Goal: Transaction & Acquisition: Book appointment/travel/reservation

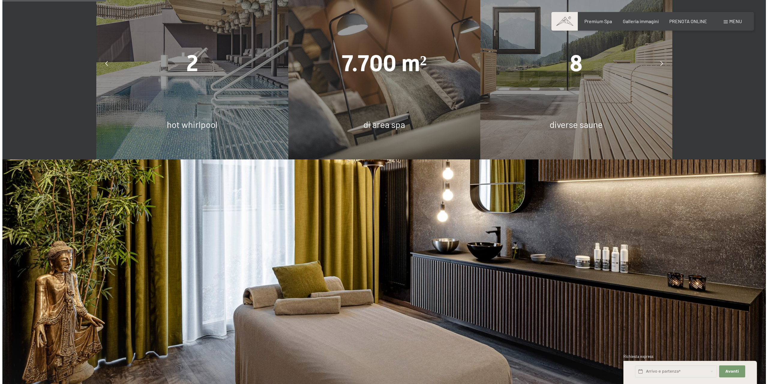
scroll to position [690, 0]
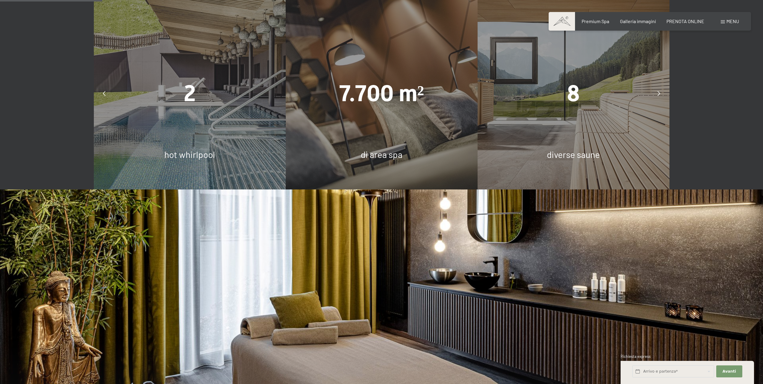
click at [723, 20] on div "Menu" at bounding box center [730, 21] width 18 height 7
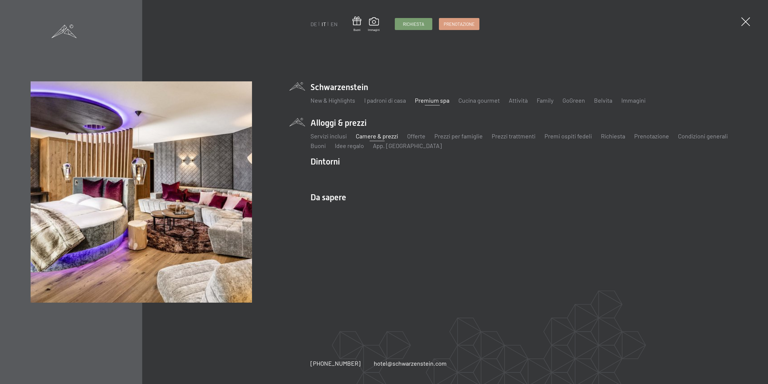
click at [368, 136] on link "Camere & prezzi" at bounding box center [377, 135] width 42 height 7
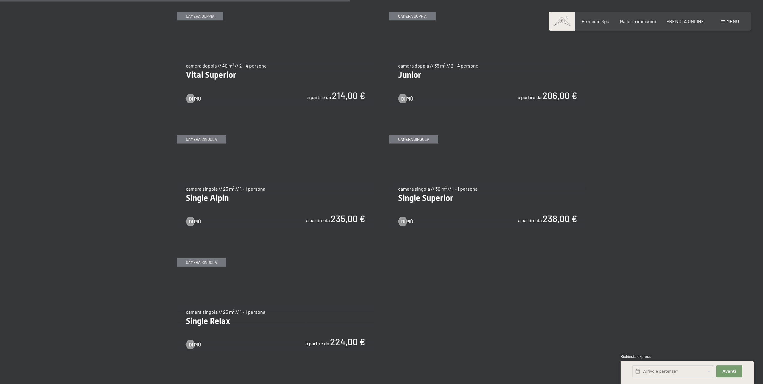
scroll to position [810, 0]
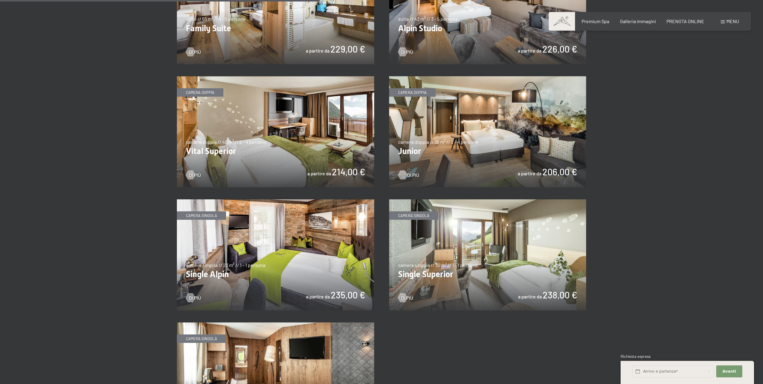
click at [402, 171] on div at bounding box center [402, 174] width 5 height 9
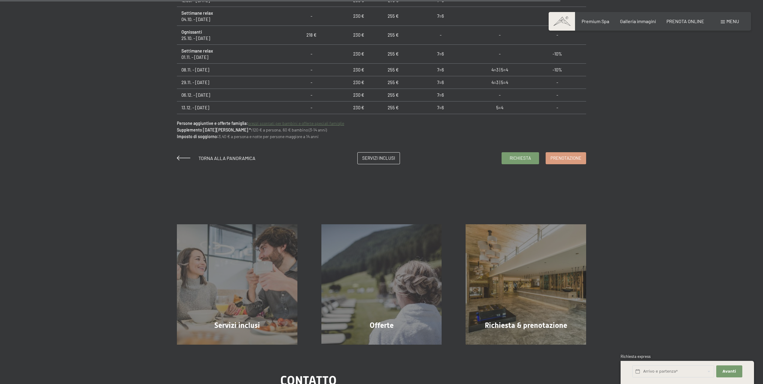
scroll to position [540, 0]
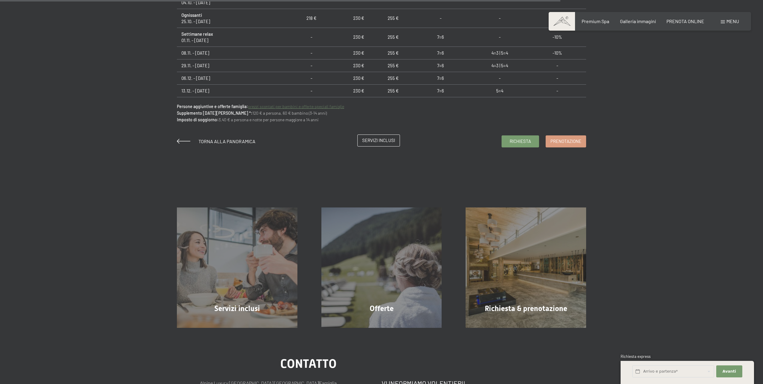
click at [380, 142] on span "Servizi inclusi" at bounding box center [378, 140] width 33 height 6
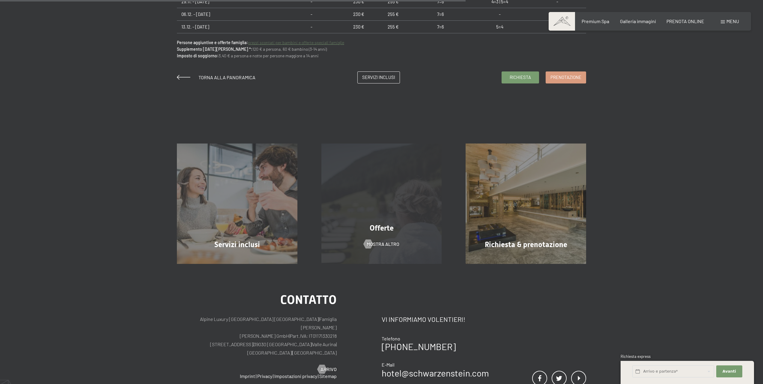
scroll to position [630, 0]
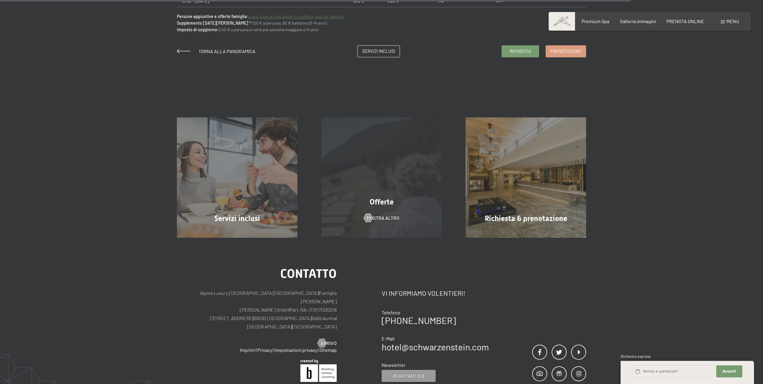
click at [412, 166] on div "Offerte mostra altro" at bounding box center [382, 177] width 145 height 121
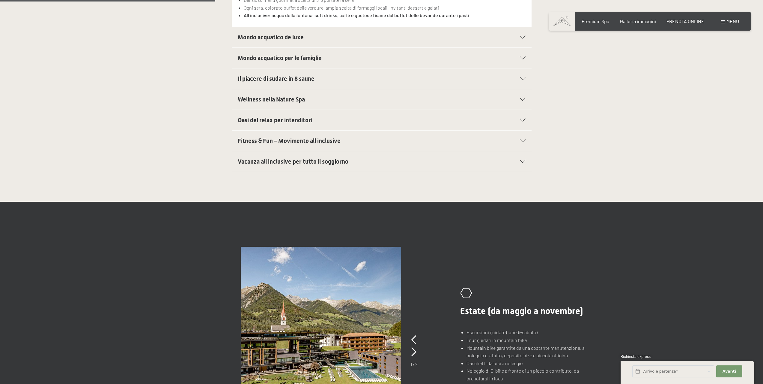
scroll to position [120, 0]
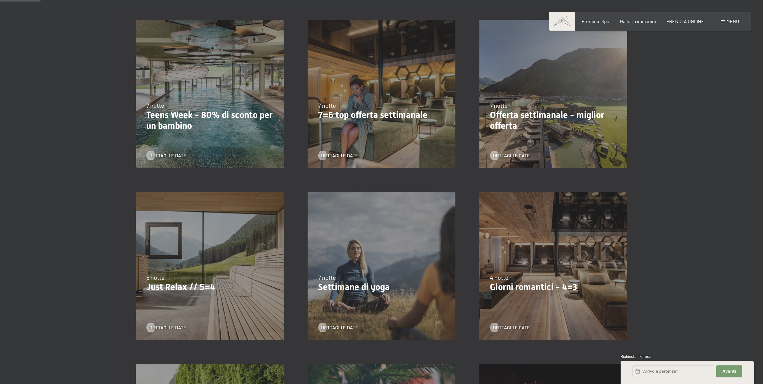
scroll to position [180, 0]
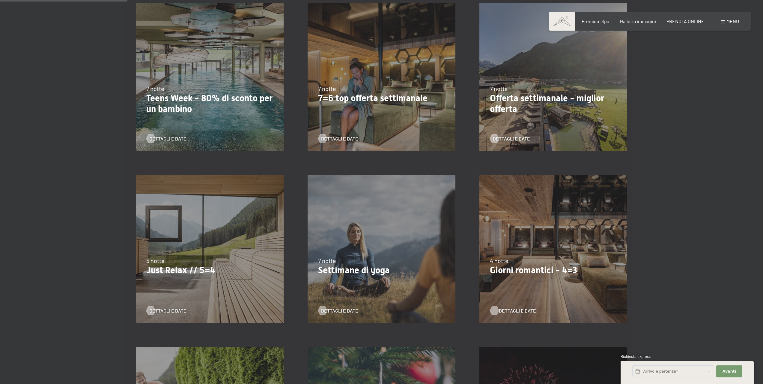
click at [517, 309] on span "Dettagli e Date" at bounding box center [517, 310] width 37 height 7
